Goal: Transaction & Acquisition: Download file/media

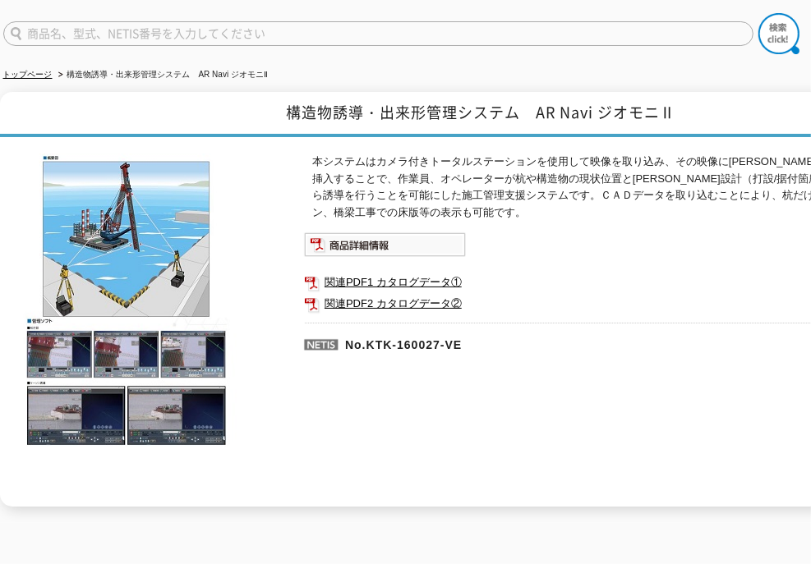
scroll to position [164, 0]
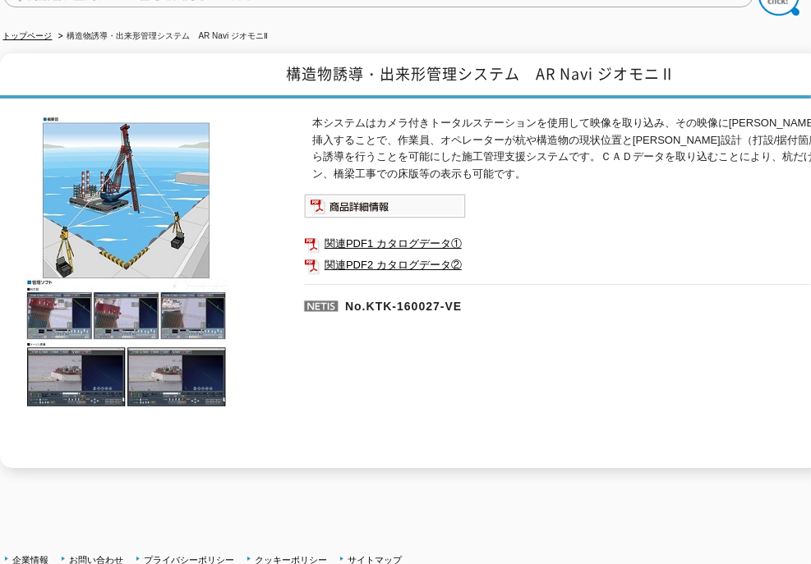
click at [146, 215] on img at bounding box center [127, 261] width 255 height 293
click at [363, 237] on link "関連PDF1 カタログデータ①" at bounding box center [632, 243] width 657 height 21
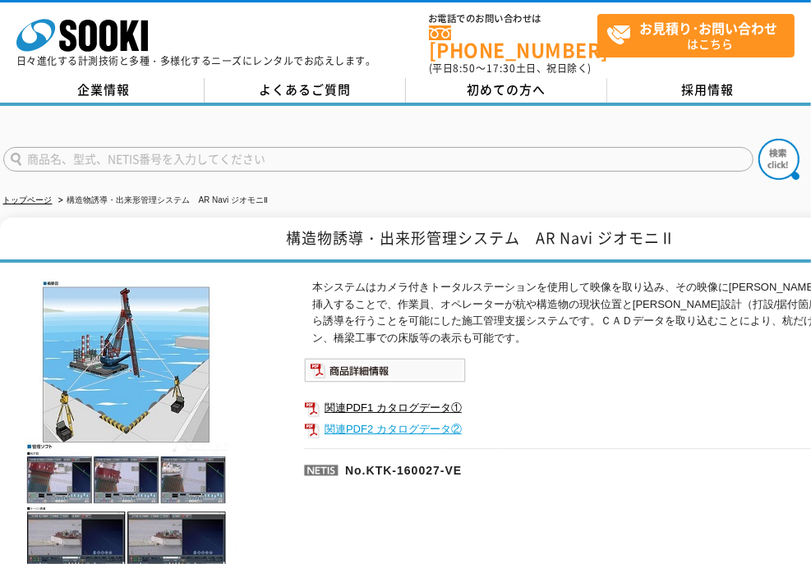
click at [348, 419] on link "関連PDF2 カタログデータ②" at bounding box center [632, 429] width 657 height 21
click at [402, 397] on link "関連PDF1 カタログデータ①" at bounding box center [632, 407] width 657 height 21
